Goal: Task Accomplishment & Management: Complete application form

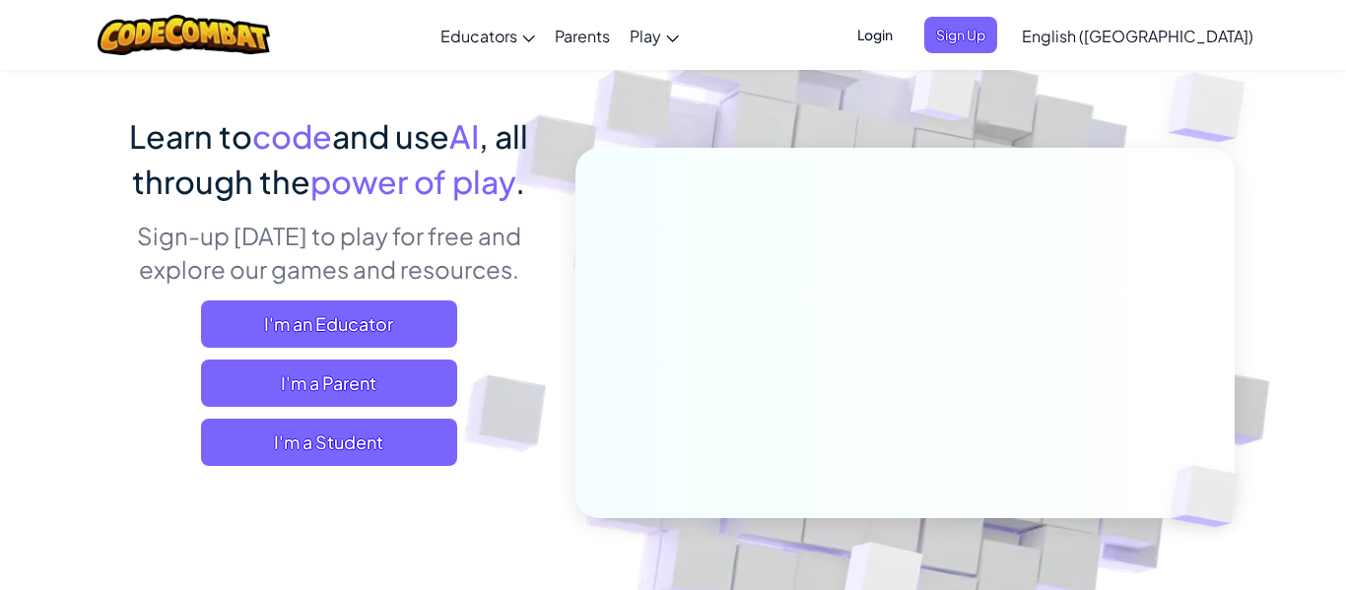
scroll to position [123, 0]
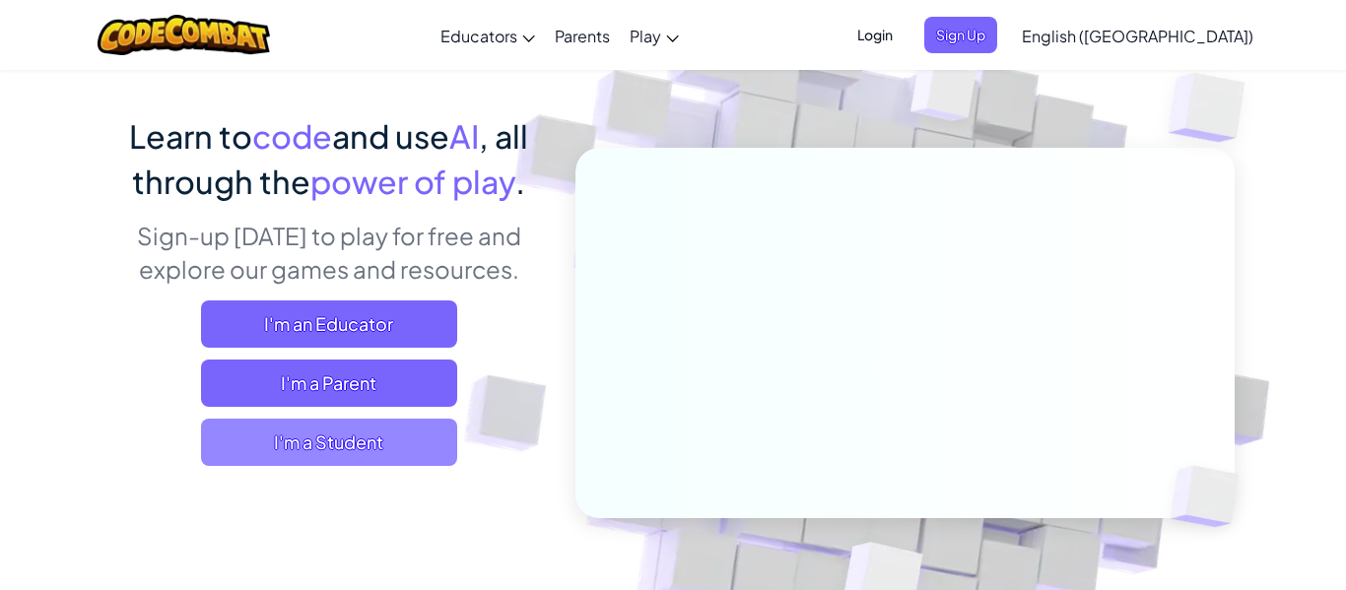
click at [320, 446] on span "I'm a Student" at bounding box center [329, 442] width 256 height 47
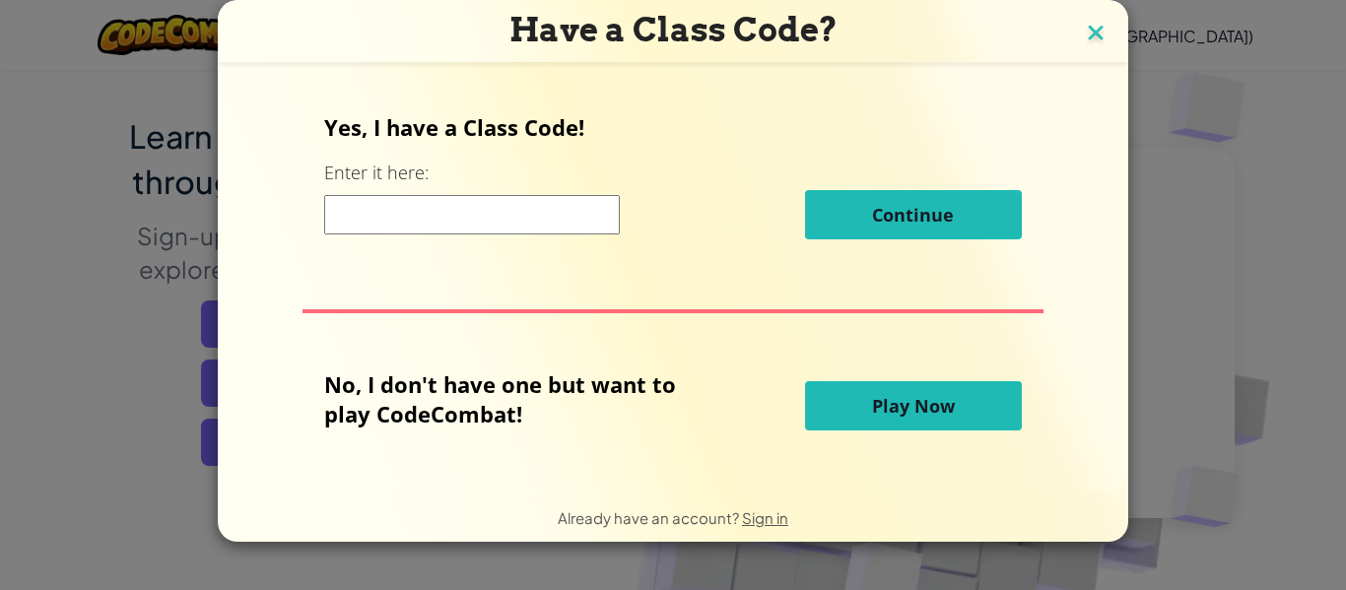
click at [1096, 39] on img at bounding box center [1096, 35] width 26 height 30
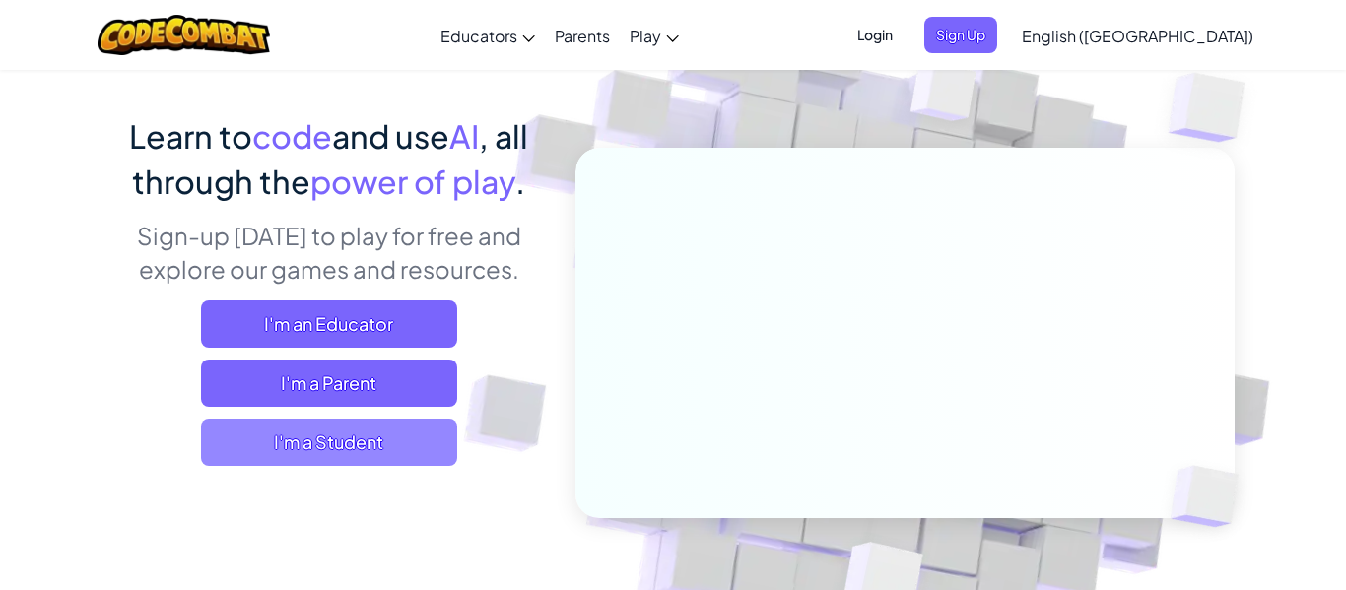
click at [292, 435] on span "I'm a Student" at bounding box center [329, 442] width 256 height 47
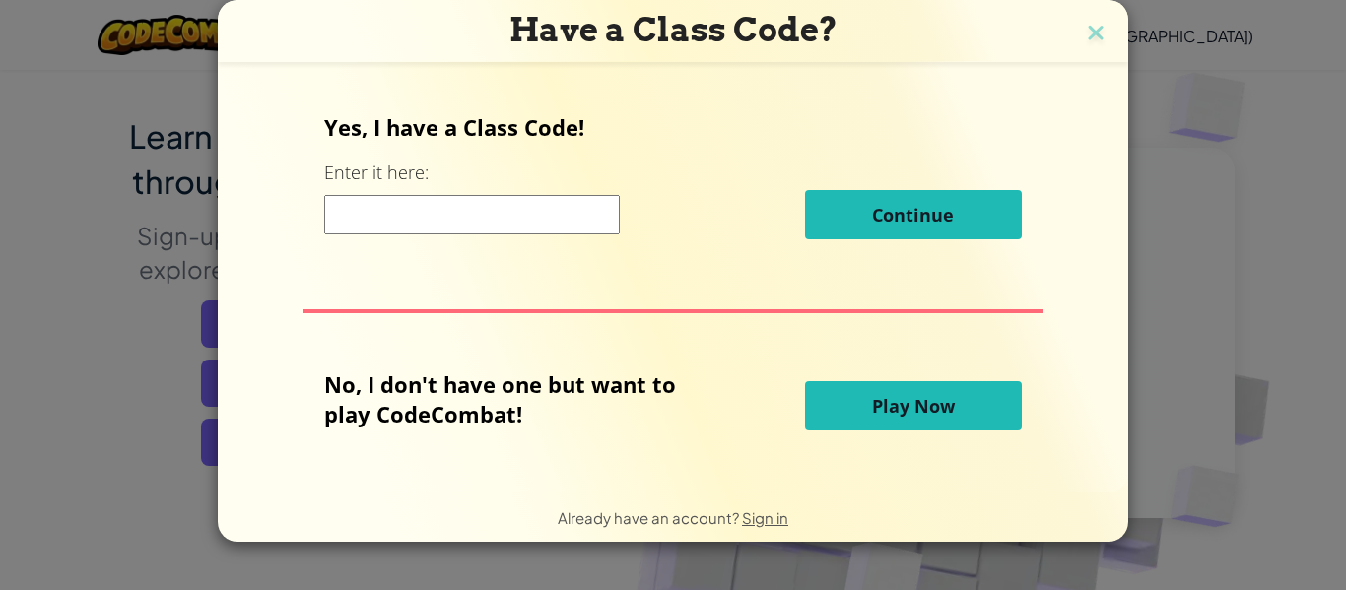
click at [867, 407] on button "Play Now" at bounding box center [913, 405] width 217 height 49
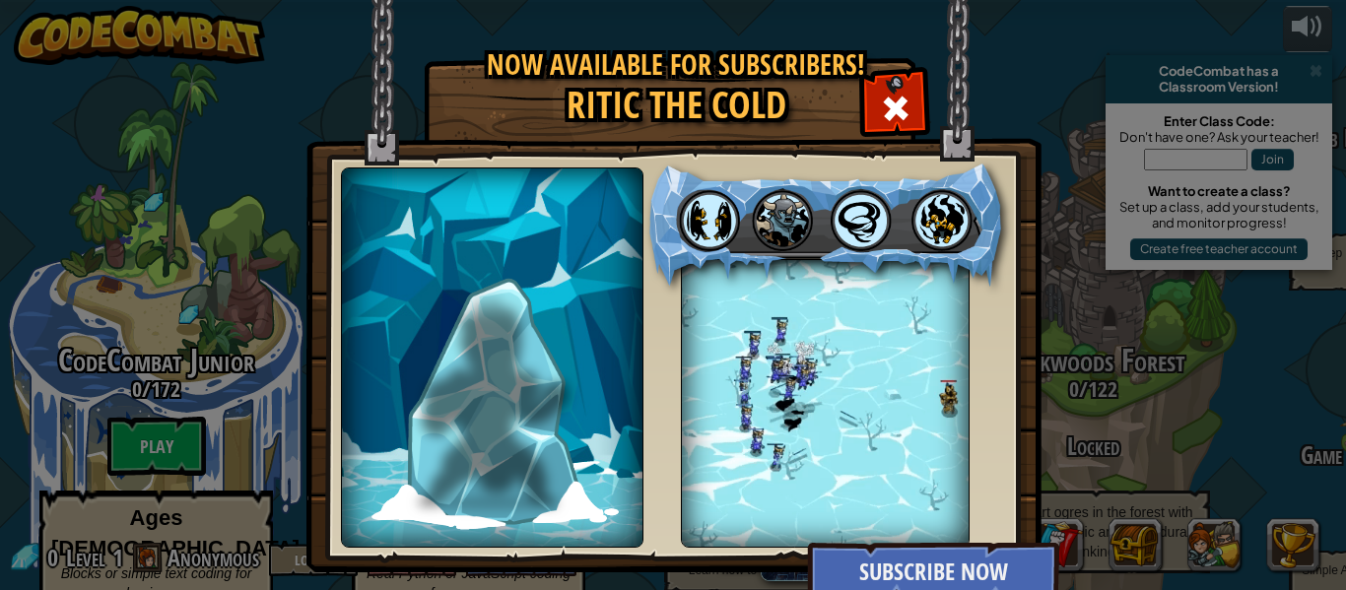
click at [865, 112] on div "Now available for subscribers! Ritic the Cold Wall of Darkness Coming soon Hide…" at bounding box center [672, 315] width 735 height 512
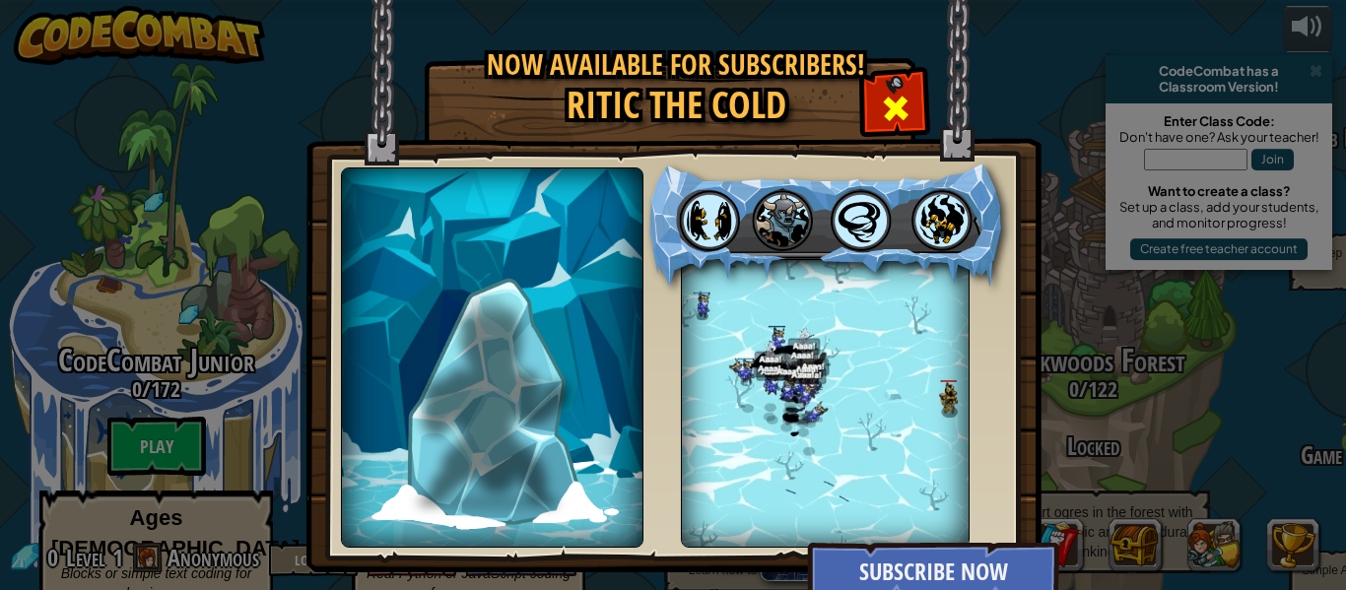
click at [879, 102] on div at bounding box center [895, 106] width 62 height 62
